Goal: Check status: Check status

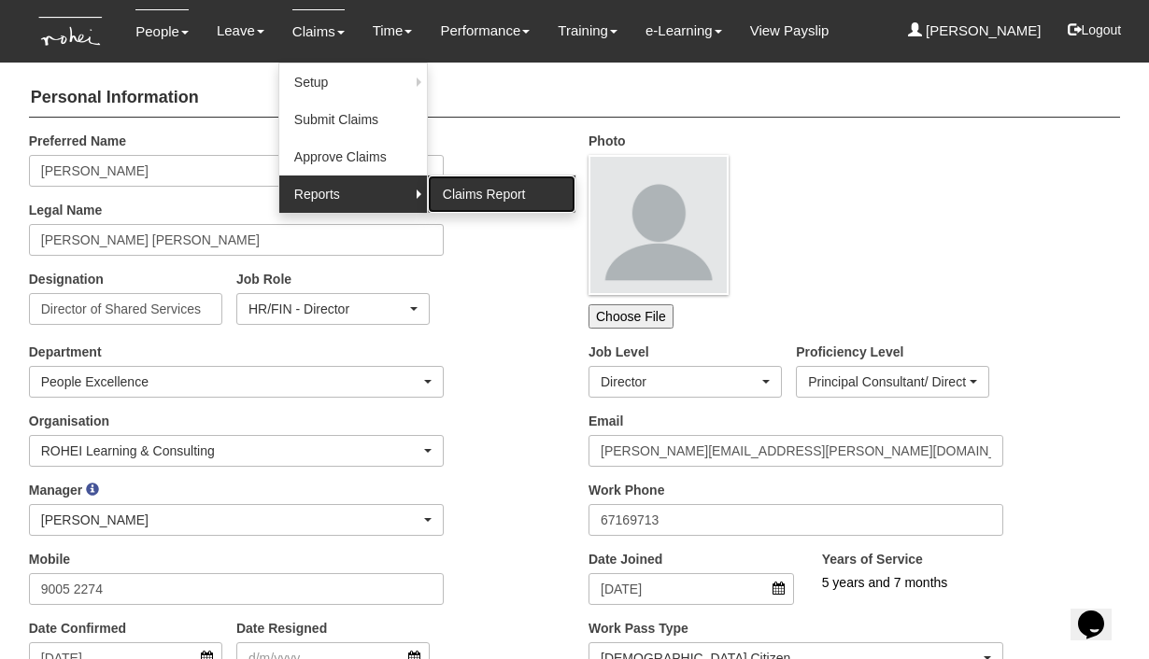
click at [477, 187] on link "Claims Report" at bounding box center [502, 194] width 148 height 37
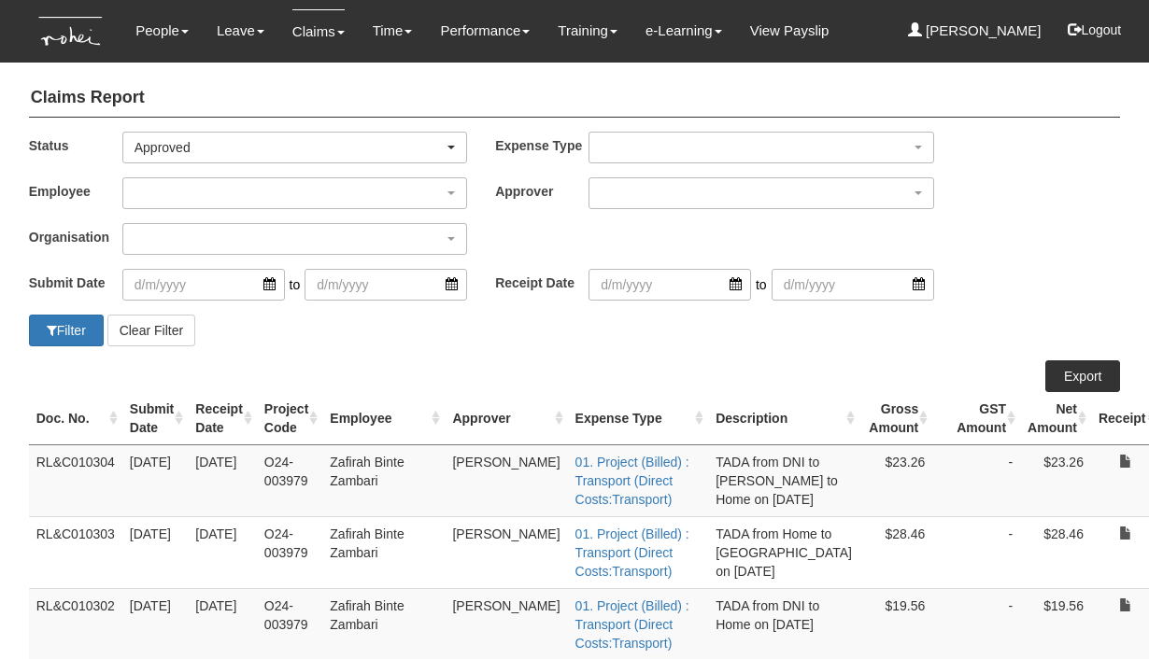
select select "50"
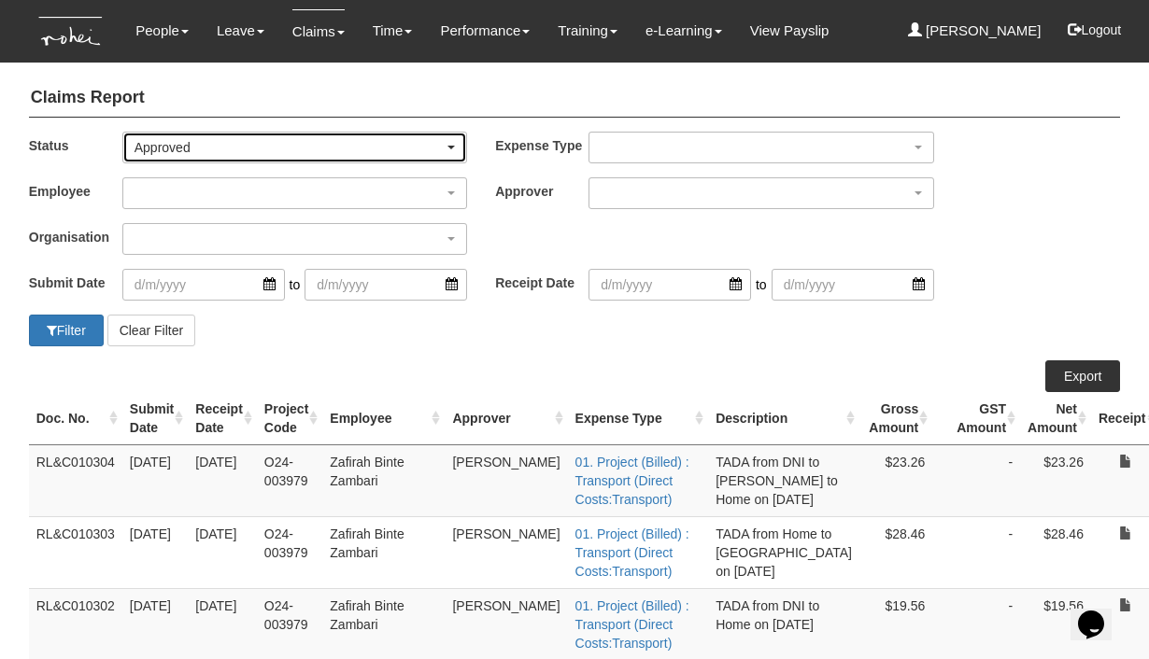
click at [305, 140] on div "Approved" at bounding box center [288, 147] width 309 height 19
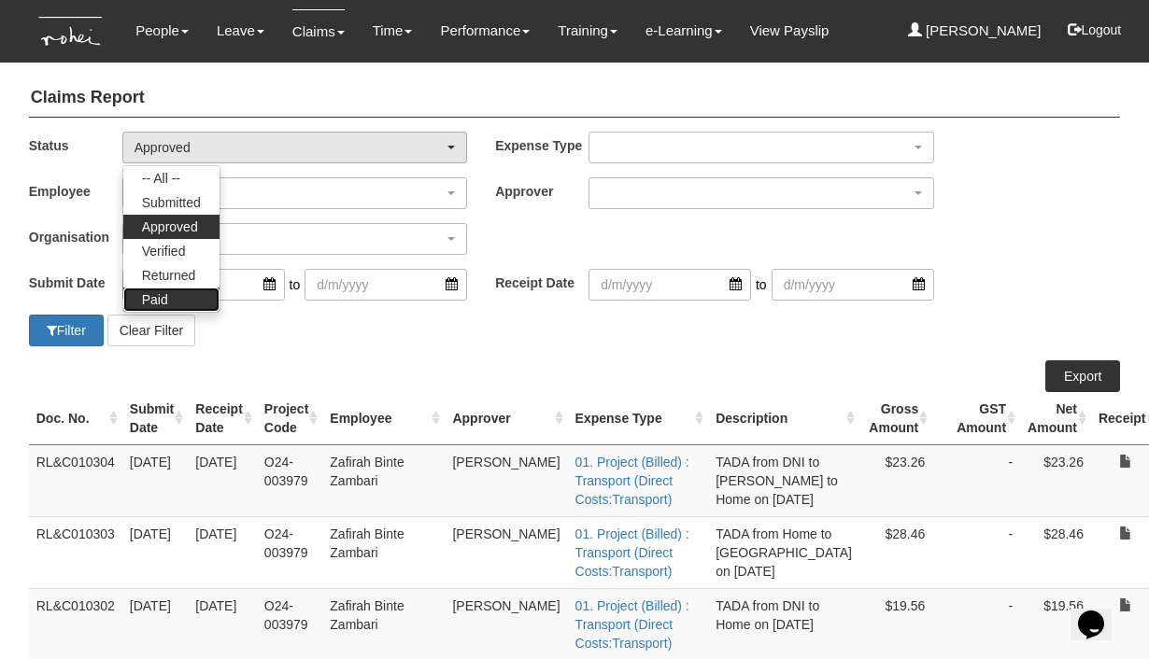
click at [160, 294] on span "Paid" at bounding box center [155, 299] width 26 height 19
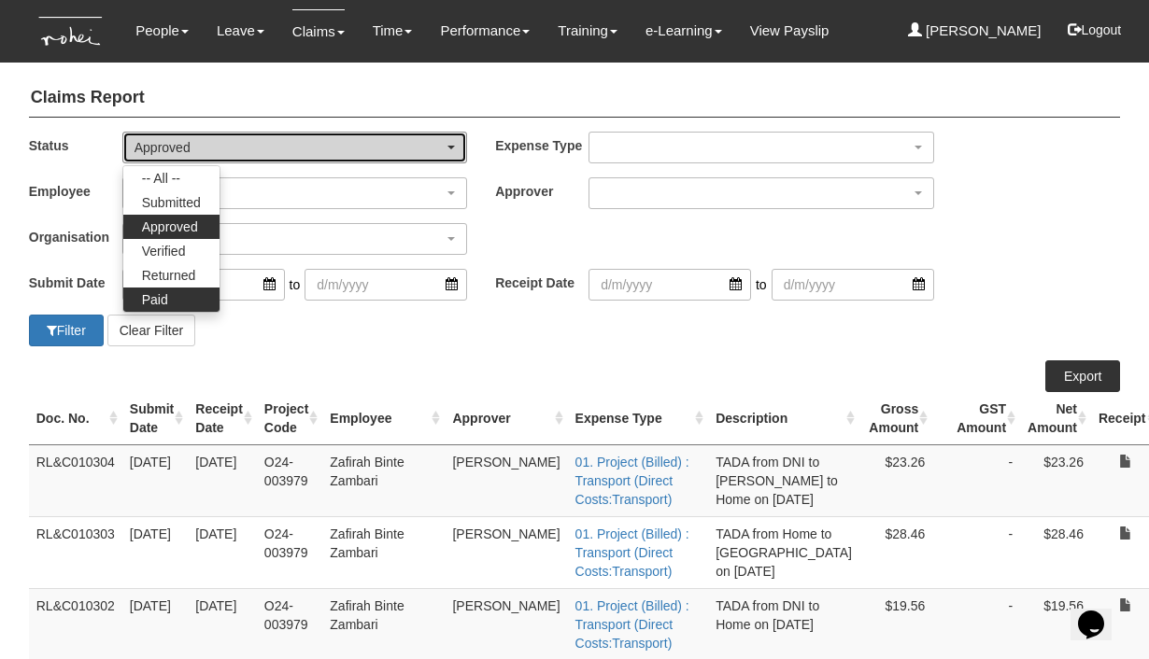
select select "Paid"
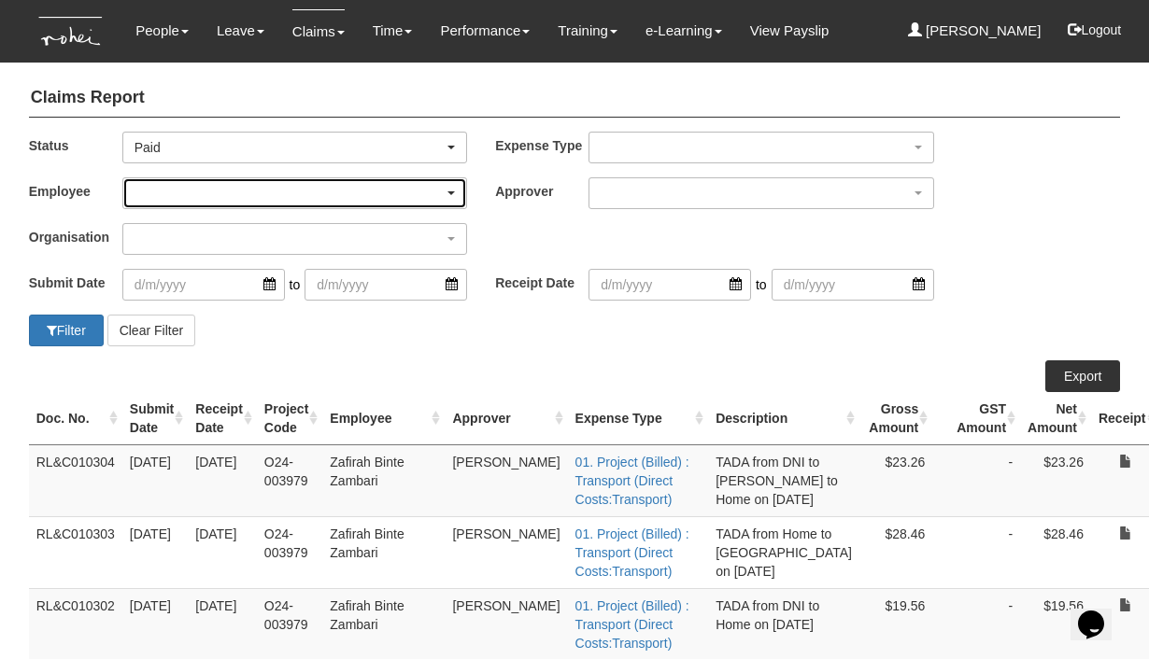
click at [212, 191] on div "button" at bounding box center [294, 193] width 343 height 30
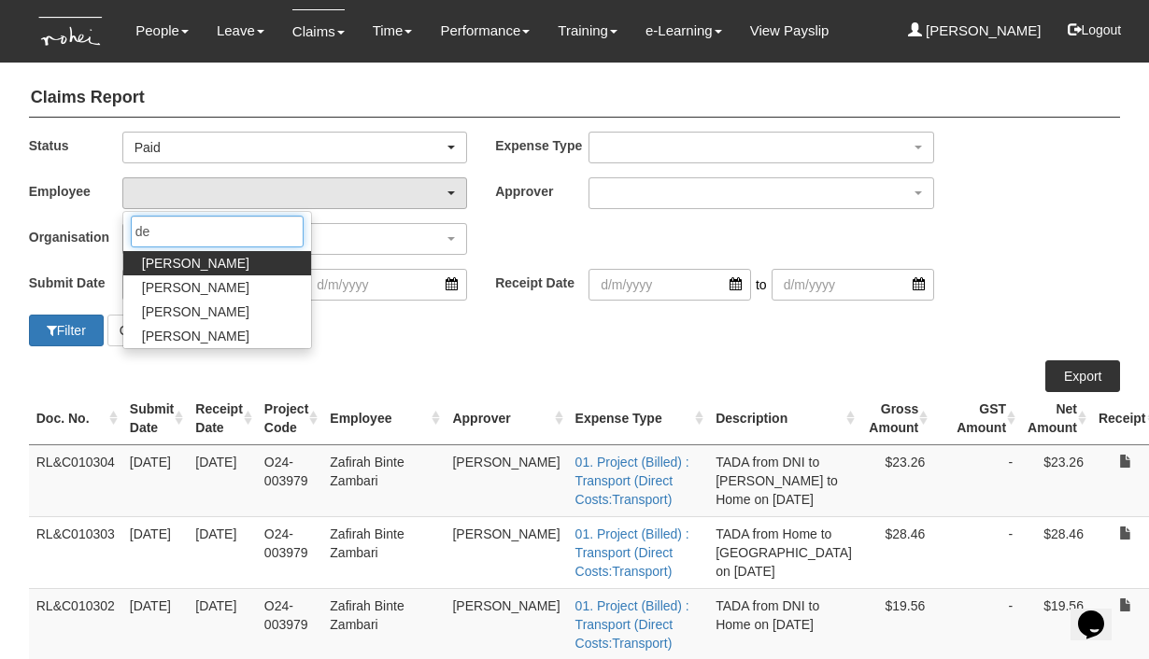
type input "de"
click at [200, 262] on span "[PERSON_NAME]" at bounding box center [195, 263] width 107 height 19
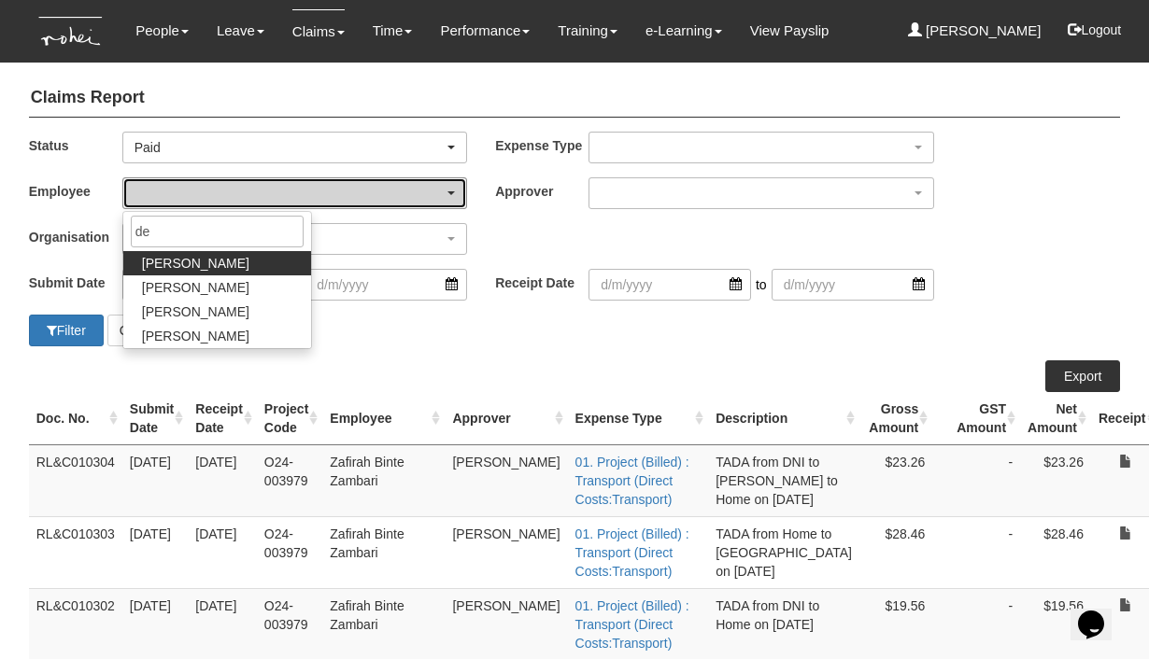
select select "1ae40e68-5a0c-4d70-b50e-45a4e5a72252"
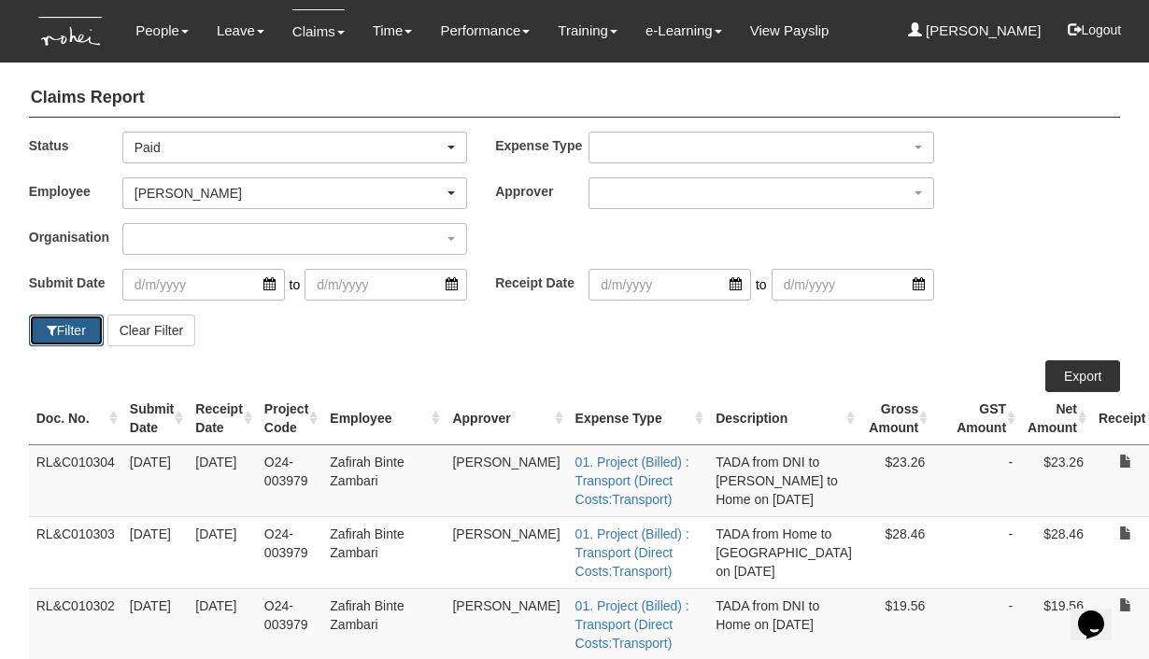
click at [76, 330] on button "Filter" at bounding box center [66, 331] width 75 height 32
select select "50"
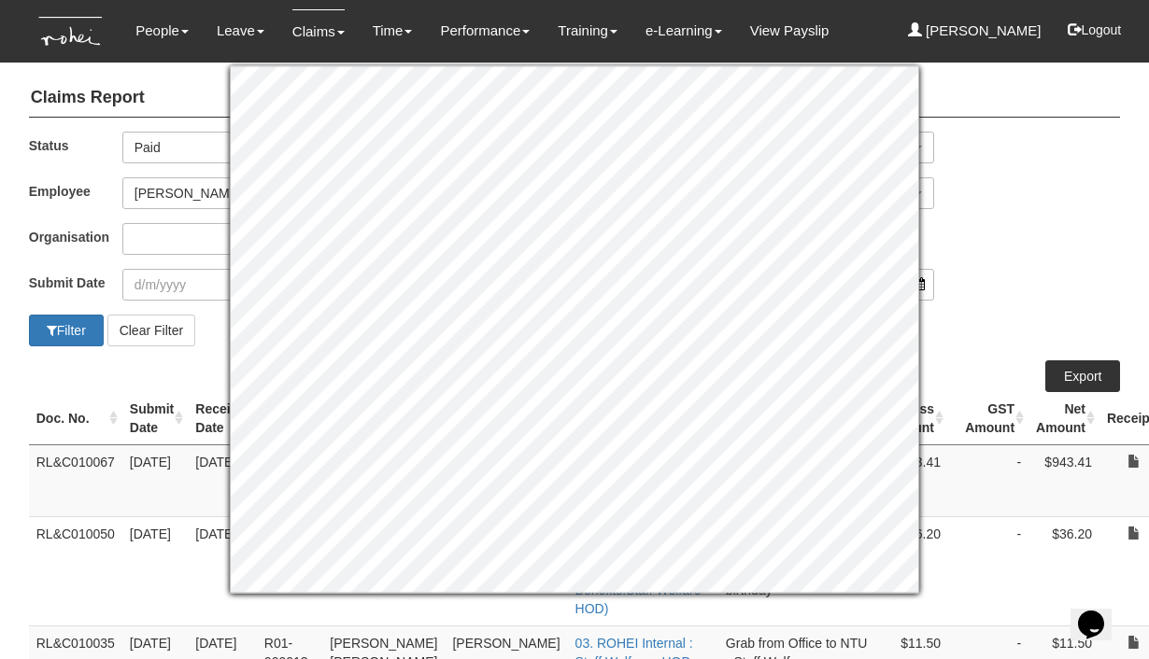
click at [1074, 215] on div "Employee _Bhel Test Account _Staff [PERSON_NAME] [PERSON_NAME] [PERSON_NAME] [P…" at bounding box center [575, 200] width 1120 height 46
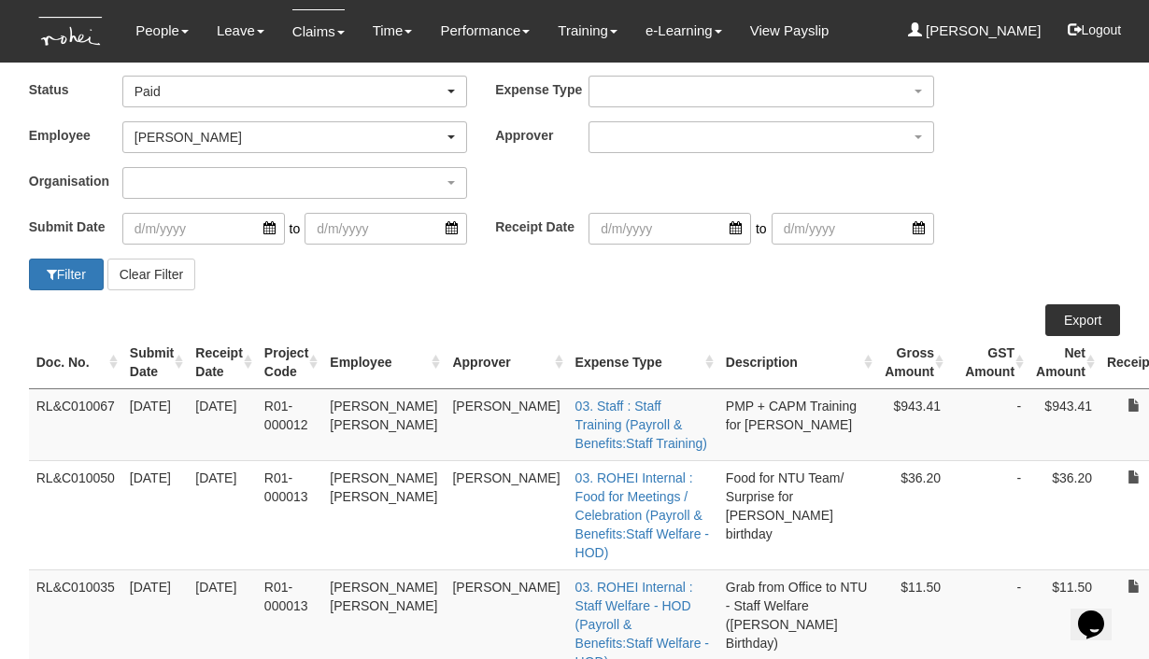
scroll to position [84, 0]
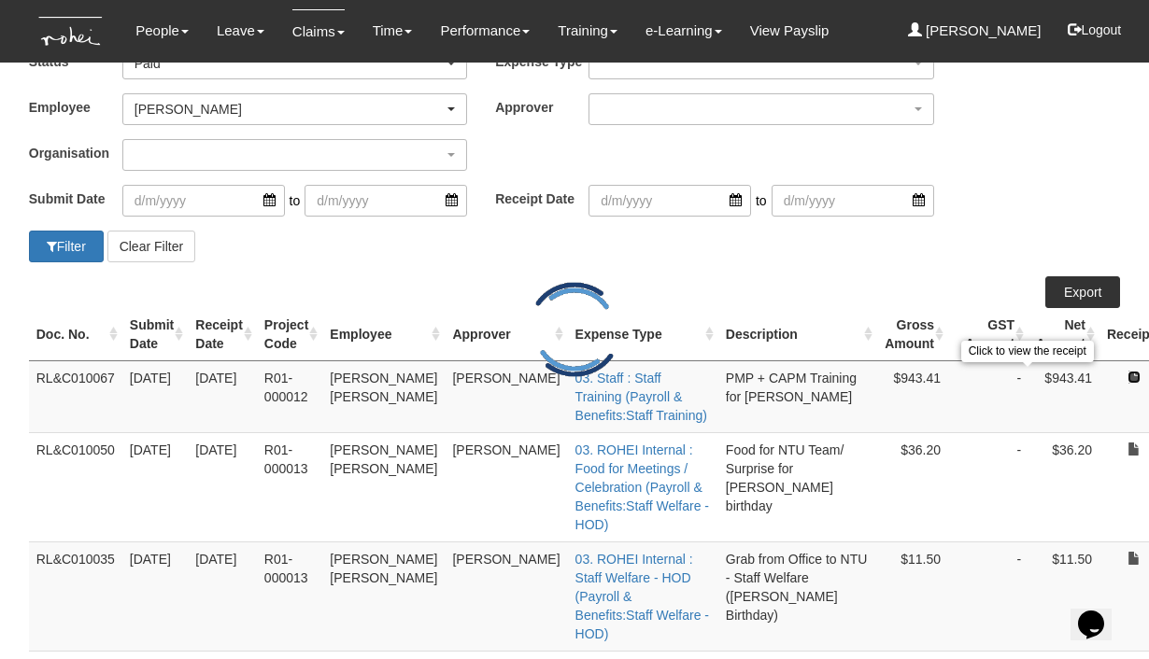
click at [1127, 371] on link at bounding box center [1133, 377] width 13 height 13
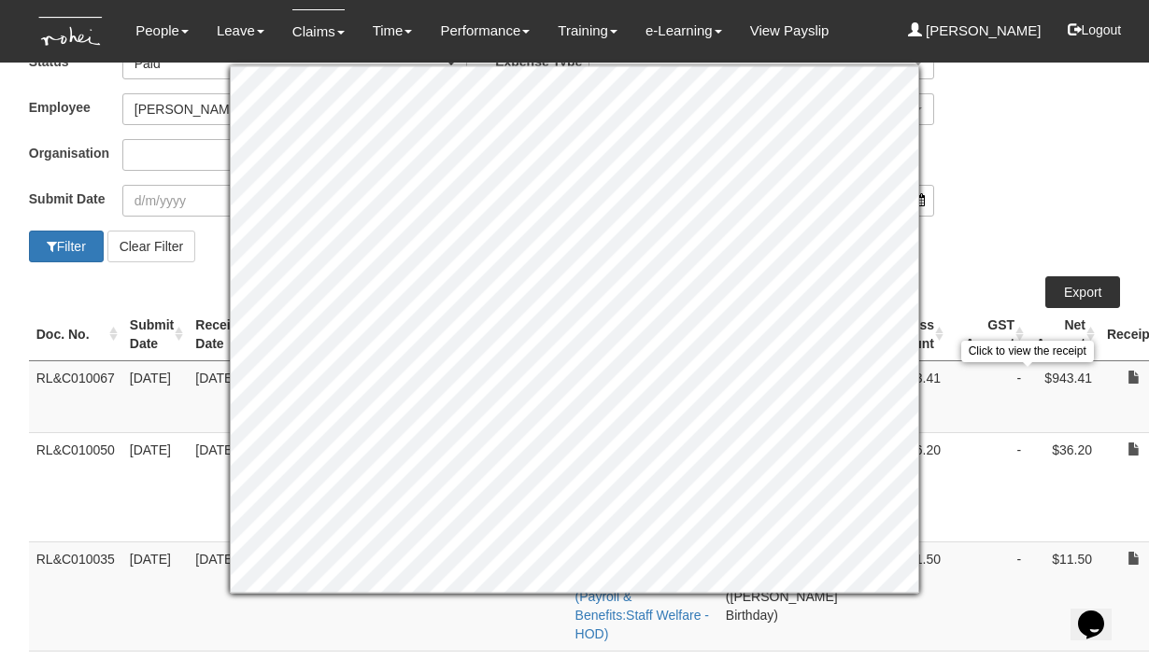
click at [1028, 409] on td "$943.41" at bounding box center [1063, 397] width 71 height 72
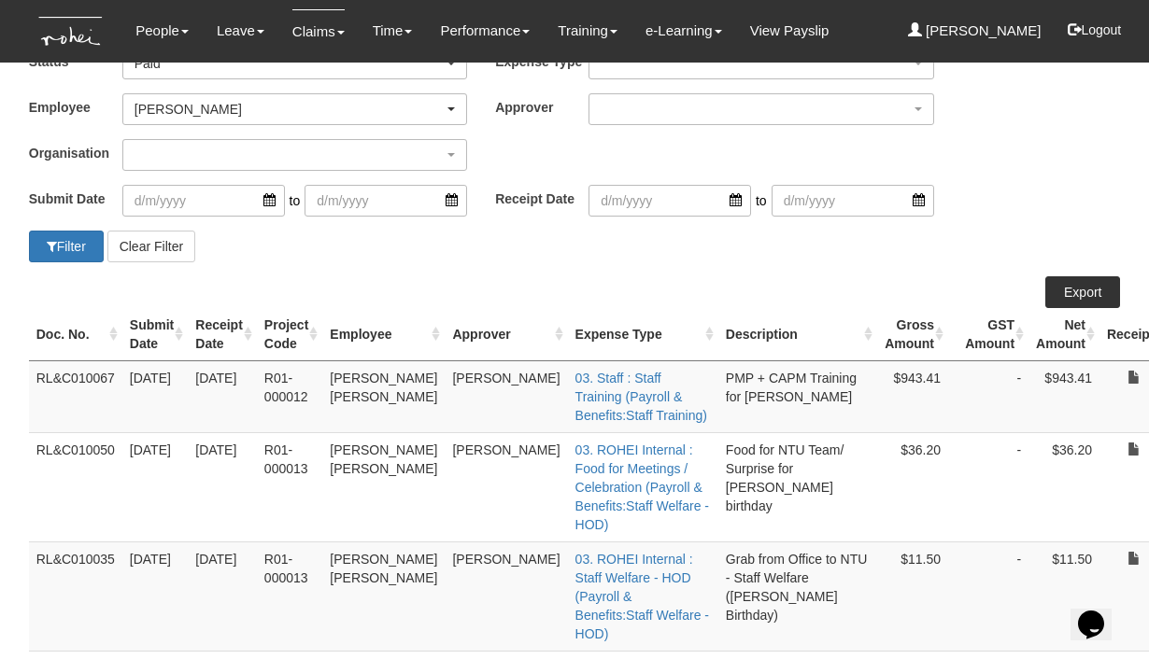
scroll to position [169, 0]
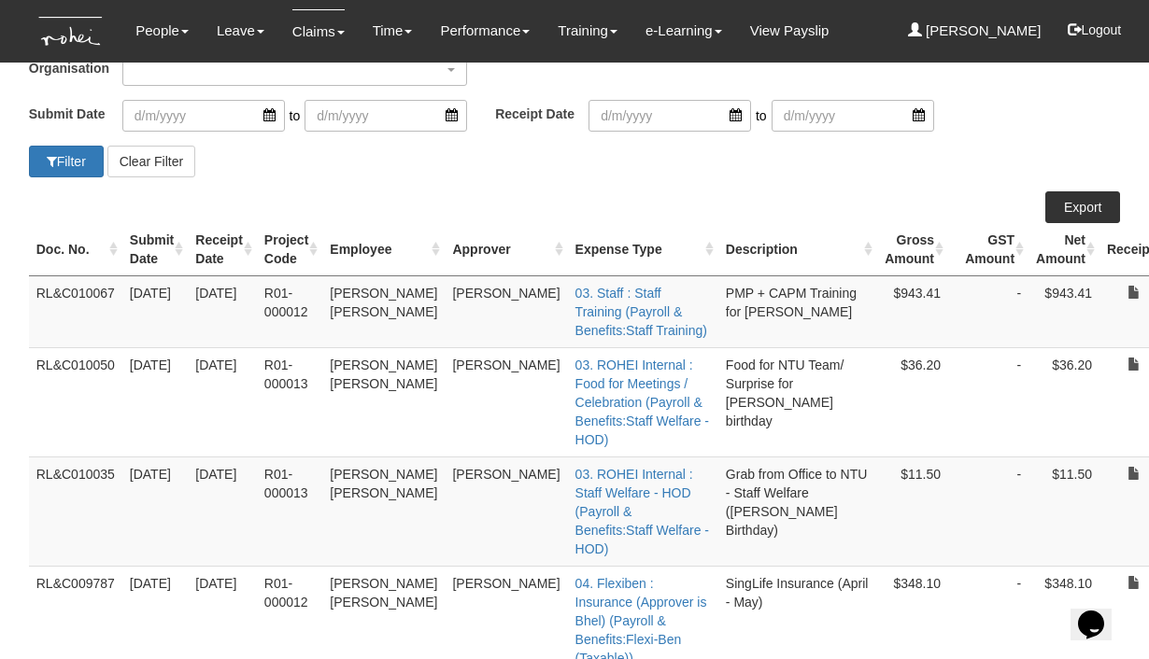
click at [151, 333] on td "[DATE]" at bounding box center [154, 312] width 65 height 72
